Goal: Transaction & Acquisition: Download file/media

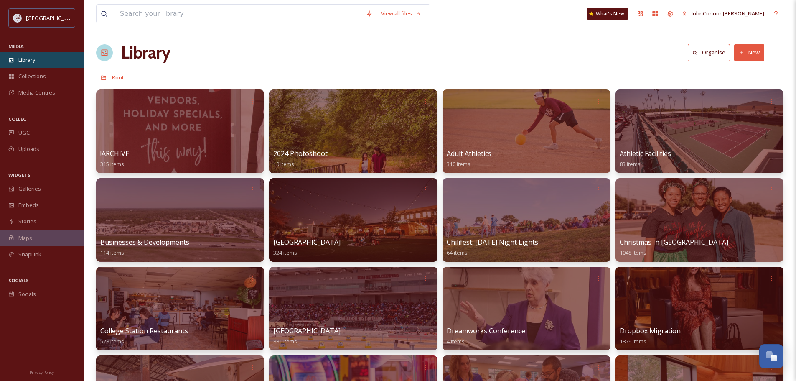
click at [33, 66] on div "Library" at bounding box center [42, 60] width 84 height 16
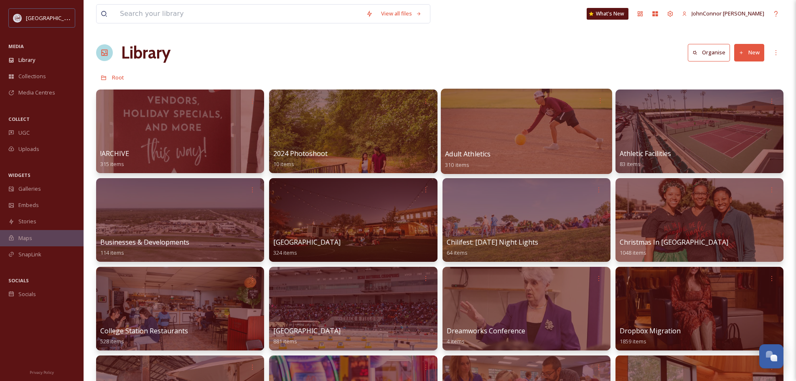
click at [558, 148] on div at bounding box center [526, 131] width 171 height 85
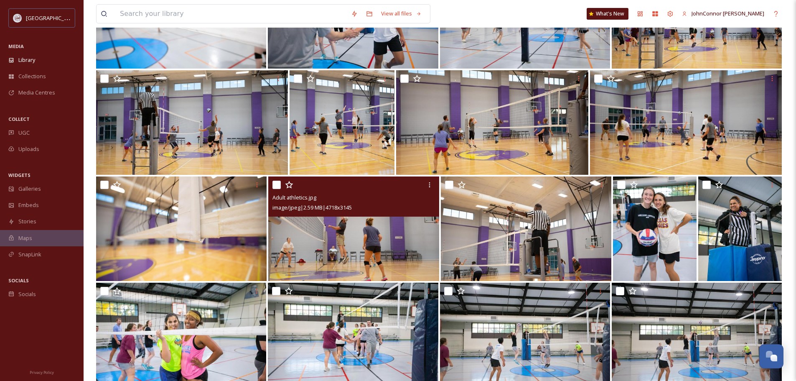
scroll to position [4222, 0]
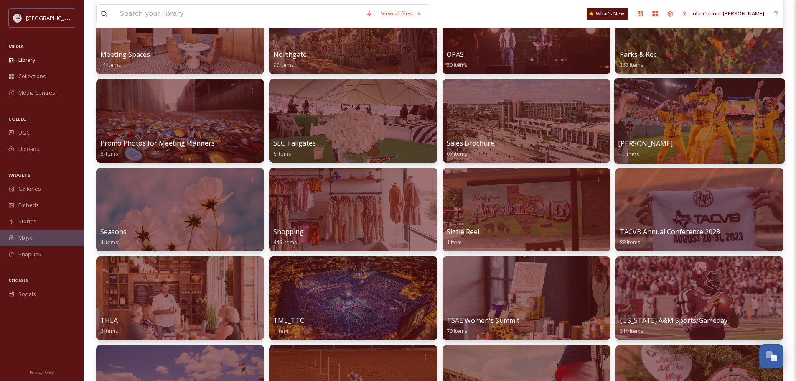
scroll to position [752, 0]
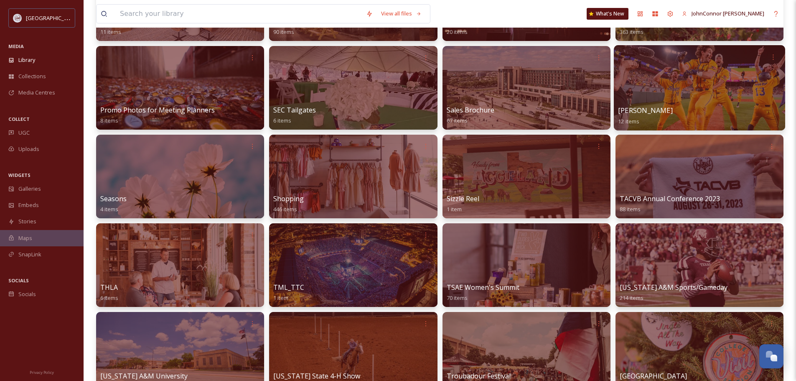
click at [696, 79] on div at bounding box center [699, 87] width 171 height 85
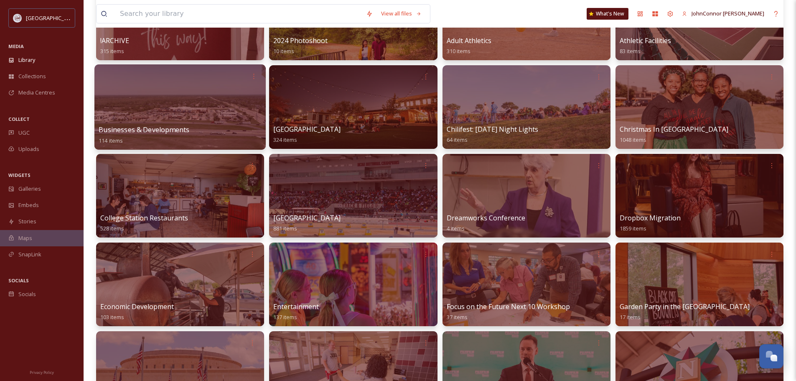
scroll to position [167, 0]
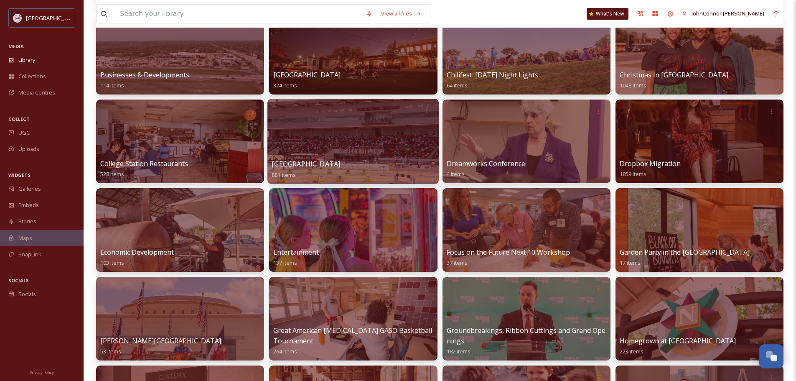
click at [323, 133] on div at bounding box center [353, 141] width 171 height 85
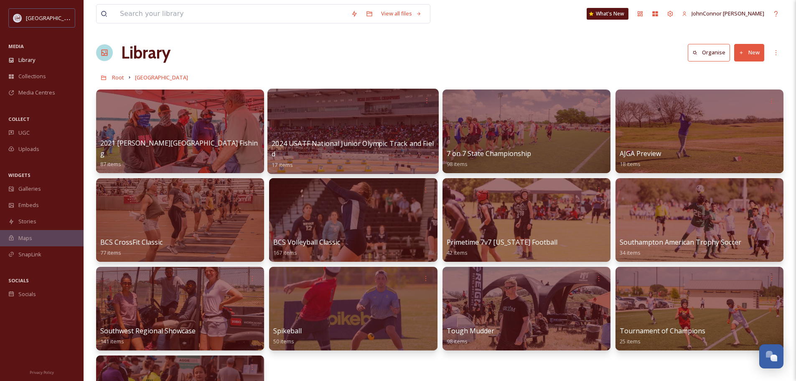
click at [362, 125] on div at bounding box center [353, 131] width 171 height 85
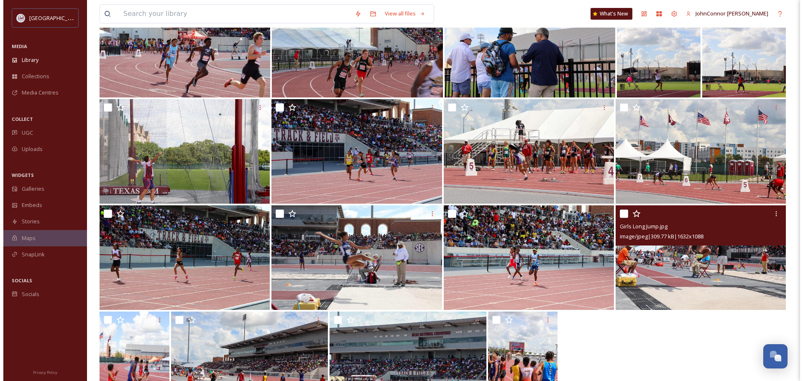
scroll to position [122, 0]
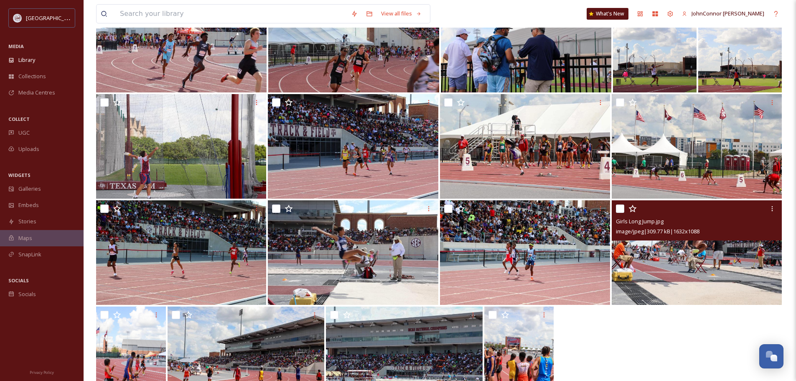
click at [712, 273] on img at bounding box center [697, 252] width 170 height 105
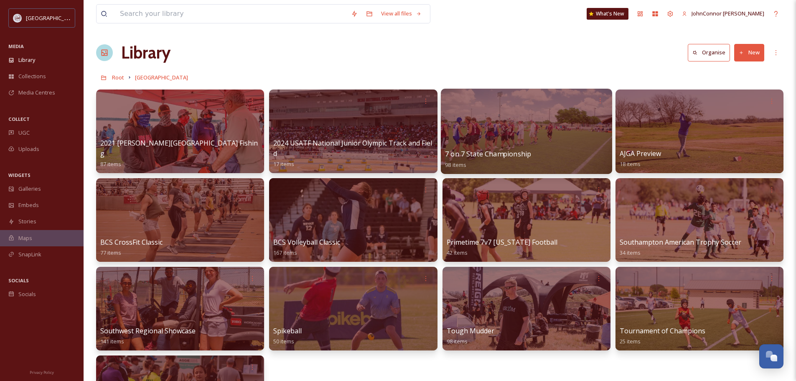
click at [511, 123] on div at bounding box center [526, 131] width 171 height 85
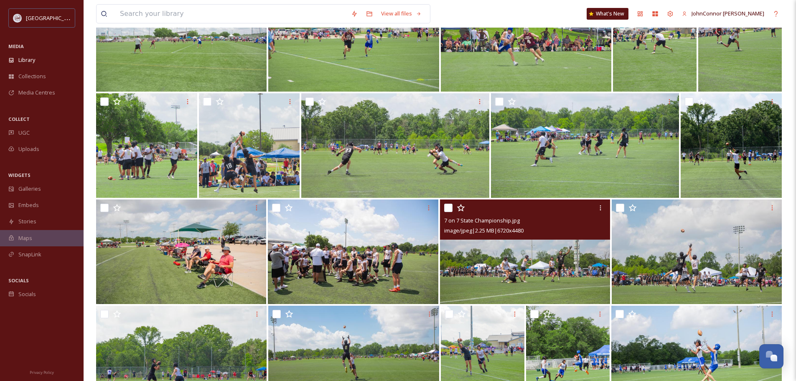
scroll to position [585, 0]
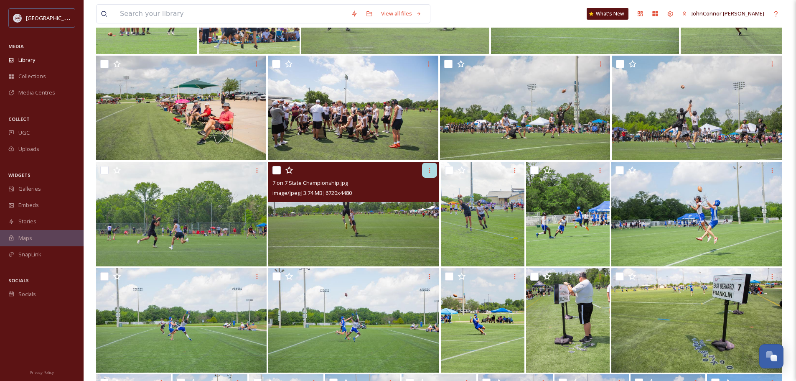
click at [429, 172] on icon at bounding box center [429, 170] width 1 height 5
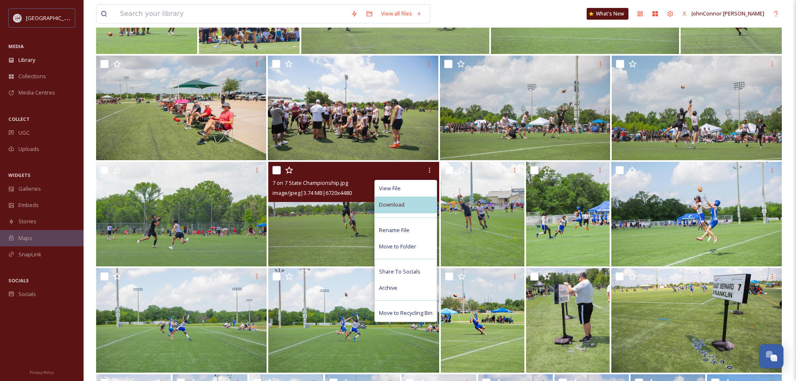
click at [416, 211] on div "Download" at bounding box center [406, 204] width 62 height 16
